Goal: Task Accomplishment & Management: Manage account settings

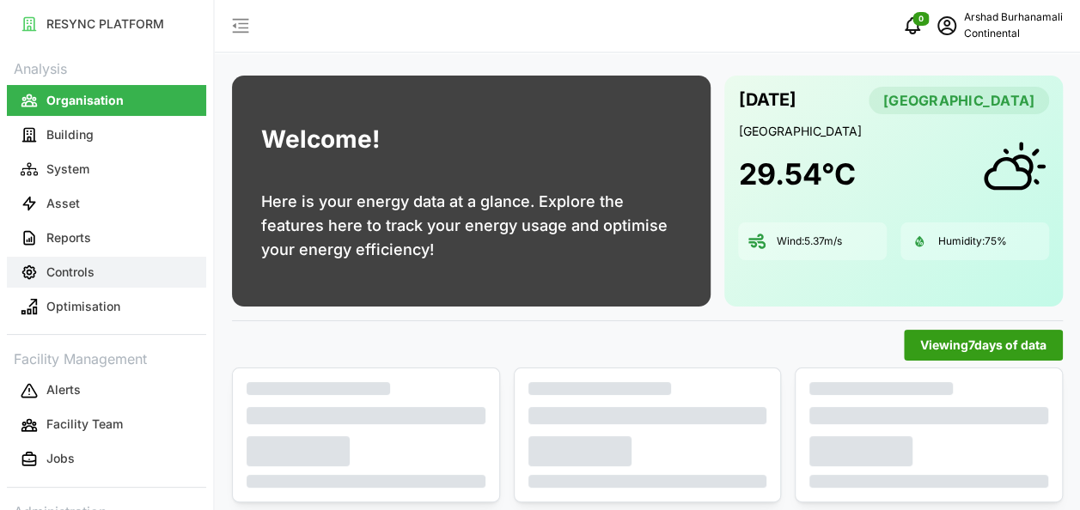
click at [89, 265] on p "Controls" at bounding box center [70, 272] width 48 height 17
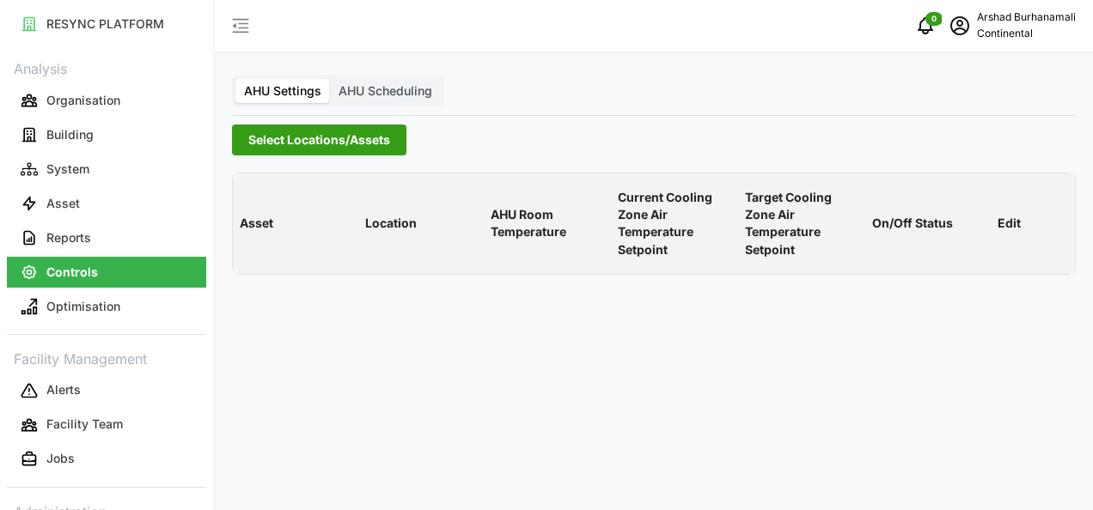
click at [287, 142] on span "Select Locations/Assets" at bounding box center [319, 139] width 142 height 29
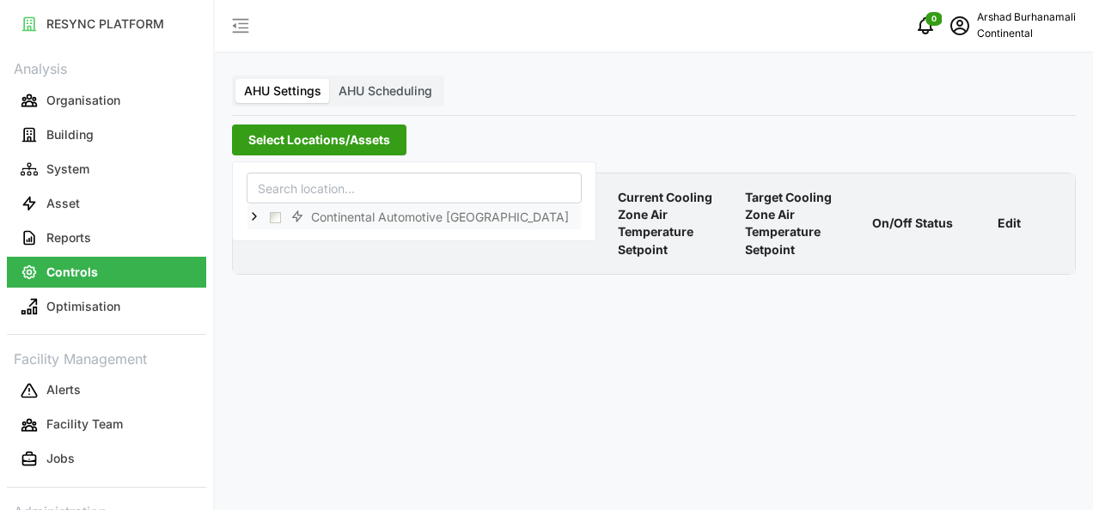
click at [254, 220] on icon at bounding box center [254, 218] width 14 height 14
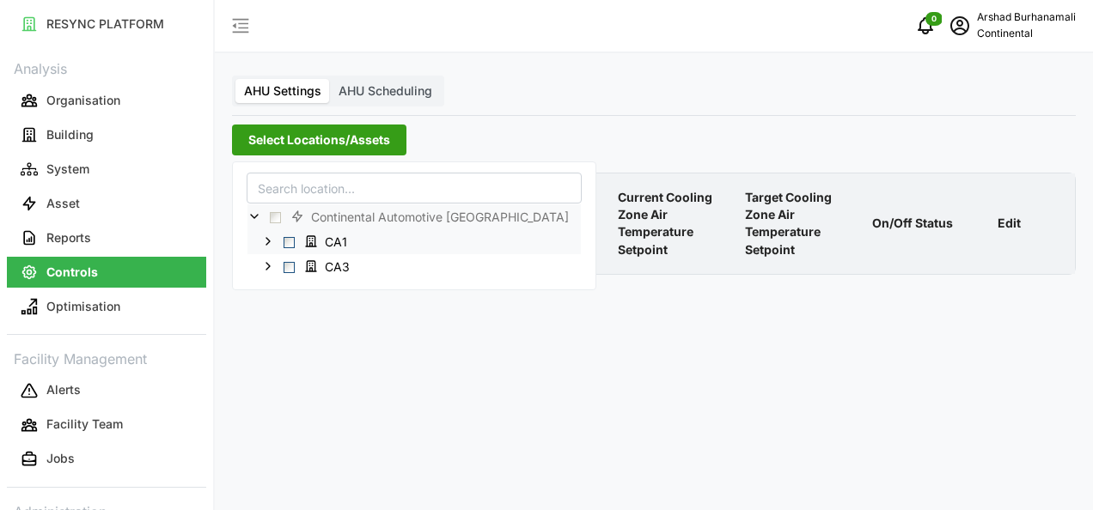
click at [287, 244] on span "Select CA1" at bounding box center [289, 242] width 11 height 11
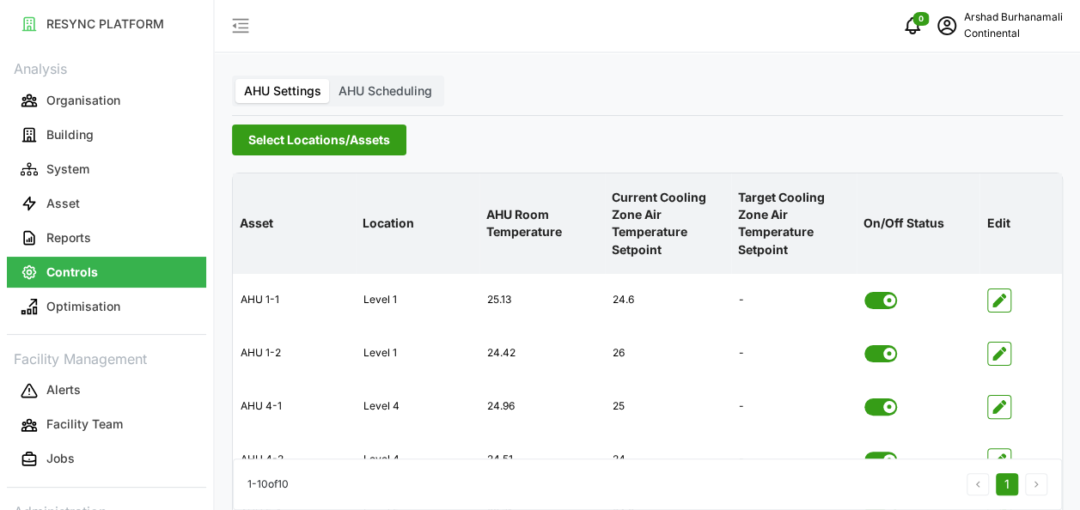
click at [631, 213] on p "Current Cooling Zone Air Temperature Setpoint" at bounding box center [667, 223] width 119 height 97
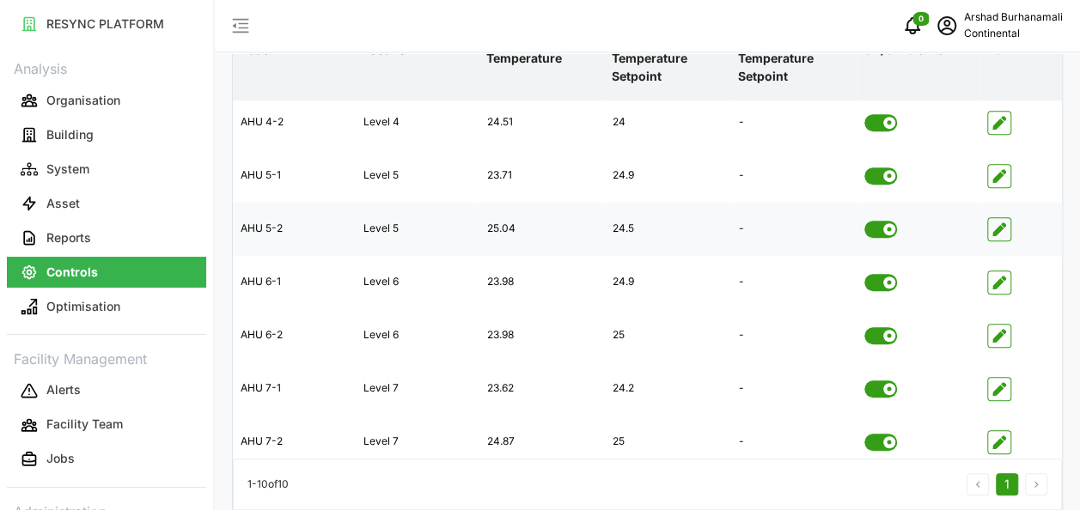
scroll to position [364, 0]
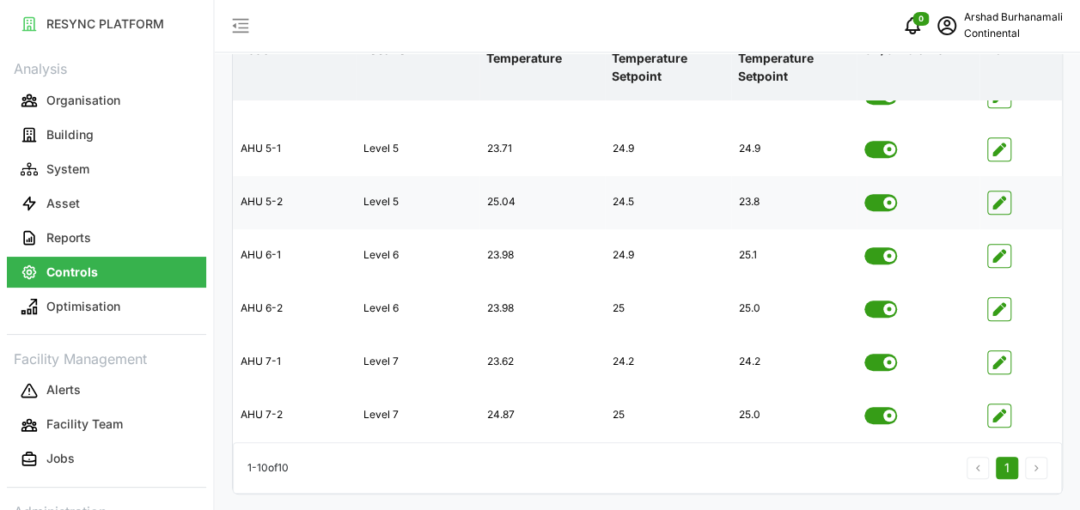
click at [1007, 206] on span "button" at bounding box center [999, 203] width 22 height 22
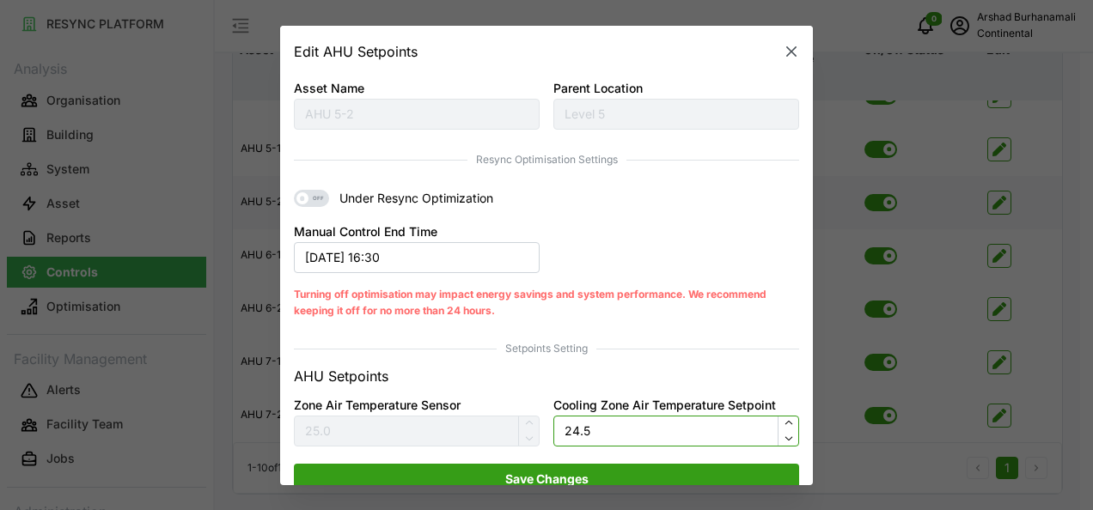
click at [581, 425] on input "24.5" at bounding box center [676, 430] width 246 height 31
type input "23.8"
click at [552, 478] on span "Save Changes" at bounding box center [546, 478] width 83 height 29
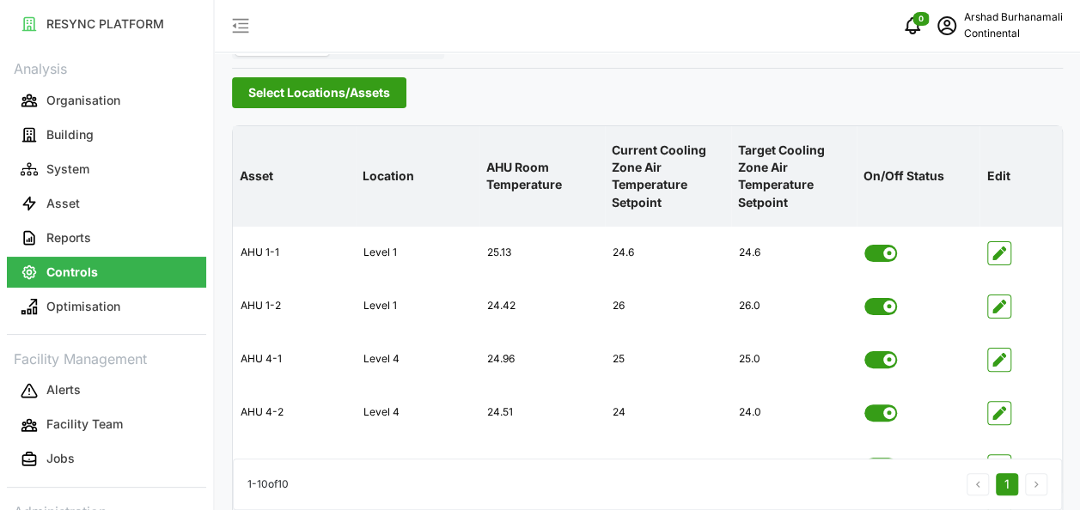
scroll to position [0, 0]
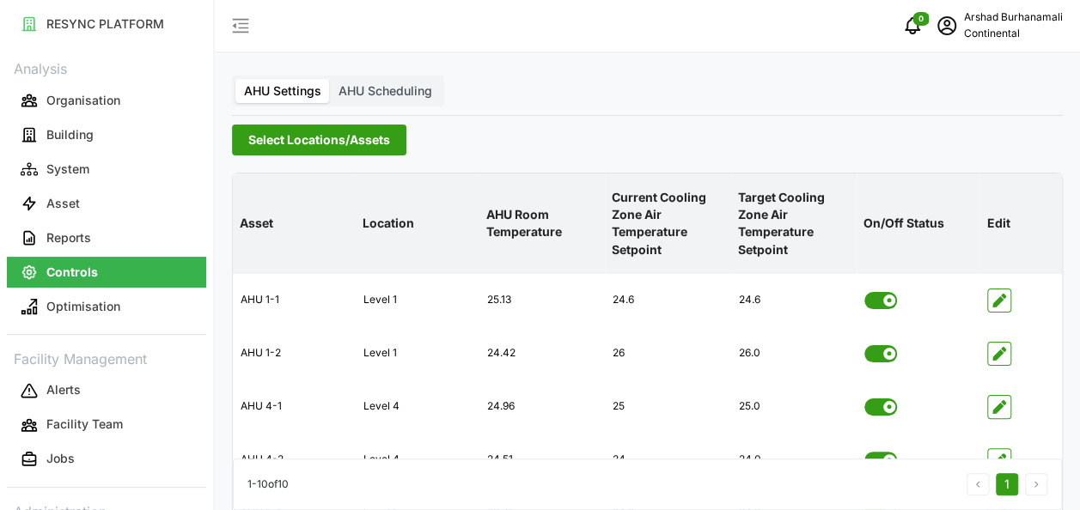
click at [332, 136] on span "Select Locations/Assets" at bounding box center [319, 139] width 142 height 29
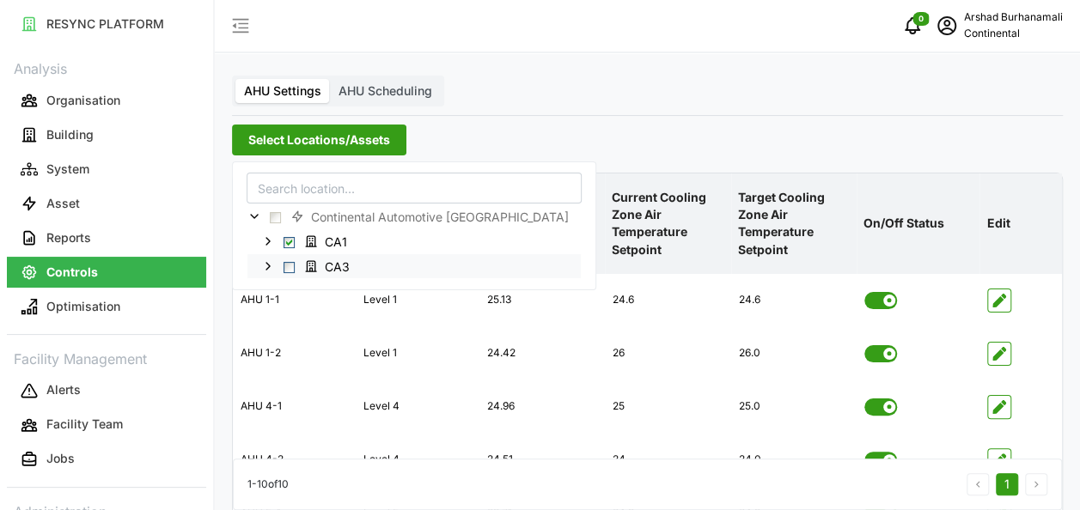
click at [297, 260] on span "CA3" at bounding box center [329, 266] width 64 height 21
click at [287, 242] on span "Select CA1" at bounding box center [289, 242] width 11 height 11
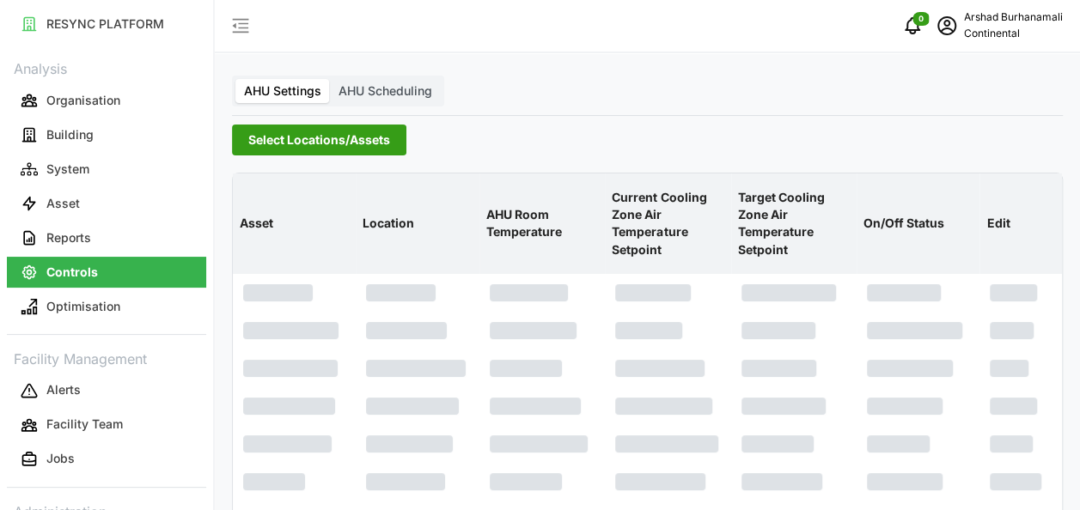
click at [620, 205] on p "Current Cooling Zone Air Temperature Setpoint" at bounding box center [667, 223] width 119 height 97
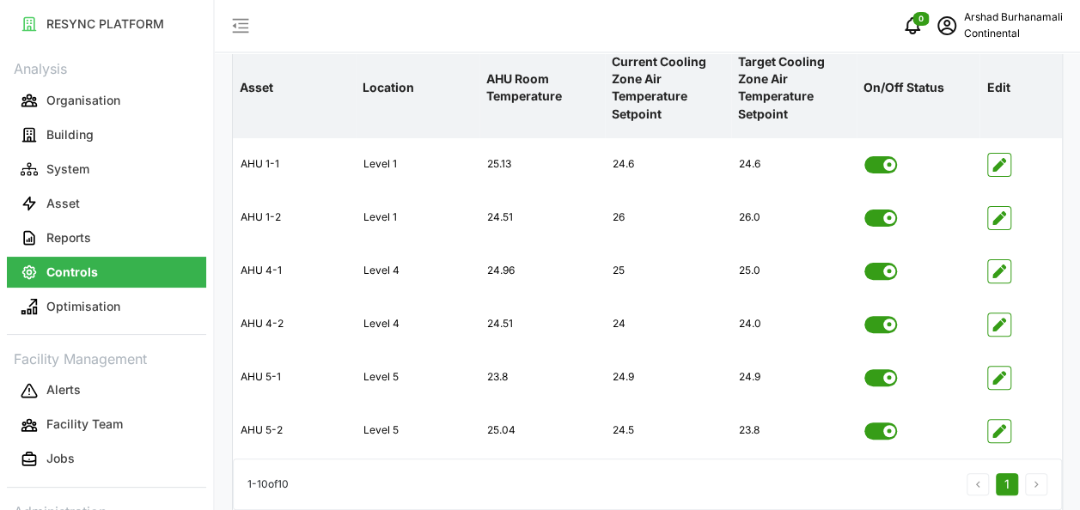
scroll to position [137, 0]
